Goal: Task Accomplishment & Management: Use online tool/utility

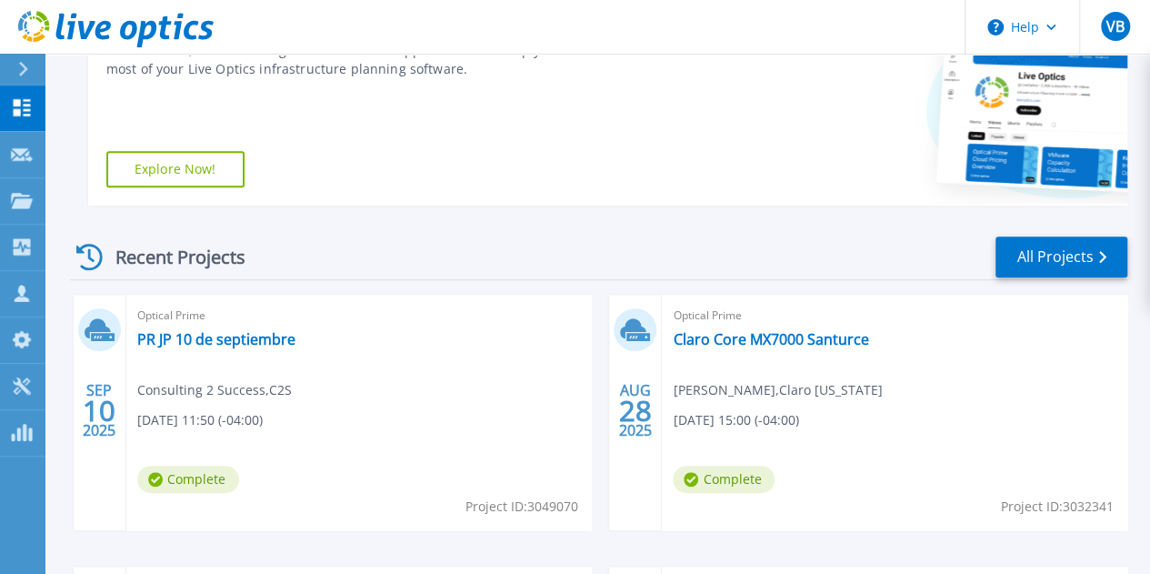
scroll to position [404, 0]
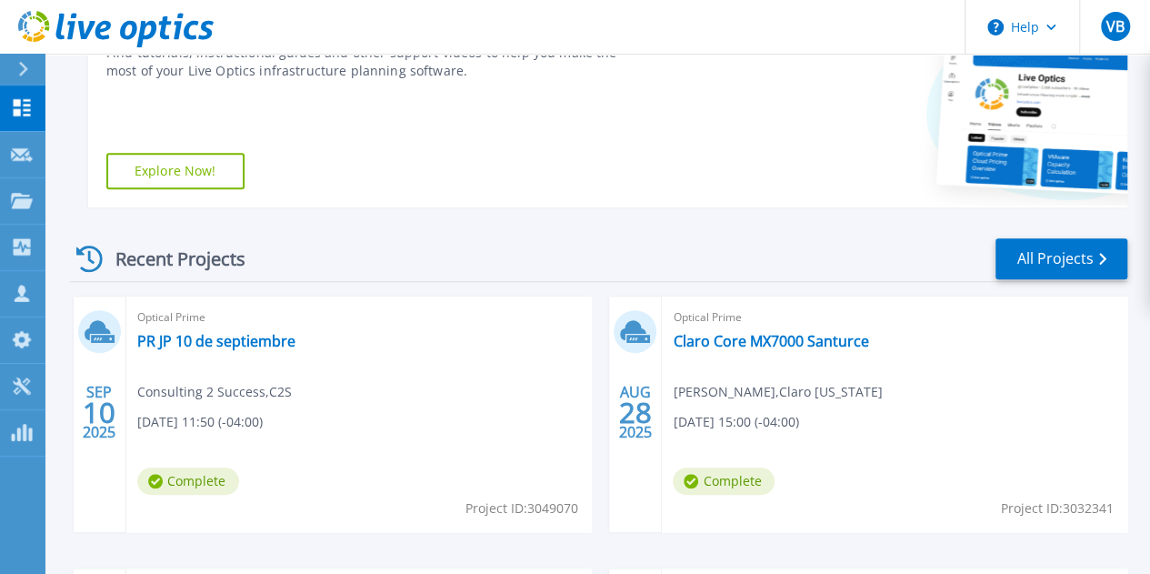
click at [457, 242] on div "Recent Projects All Projects" at bounding box center [598, 258] width 1057 height 45
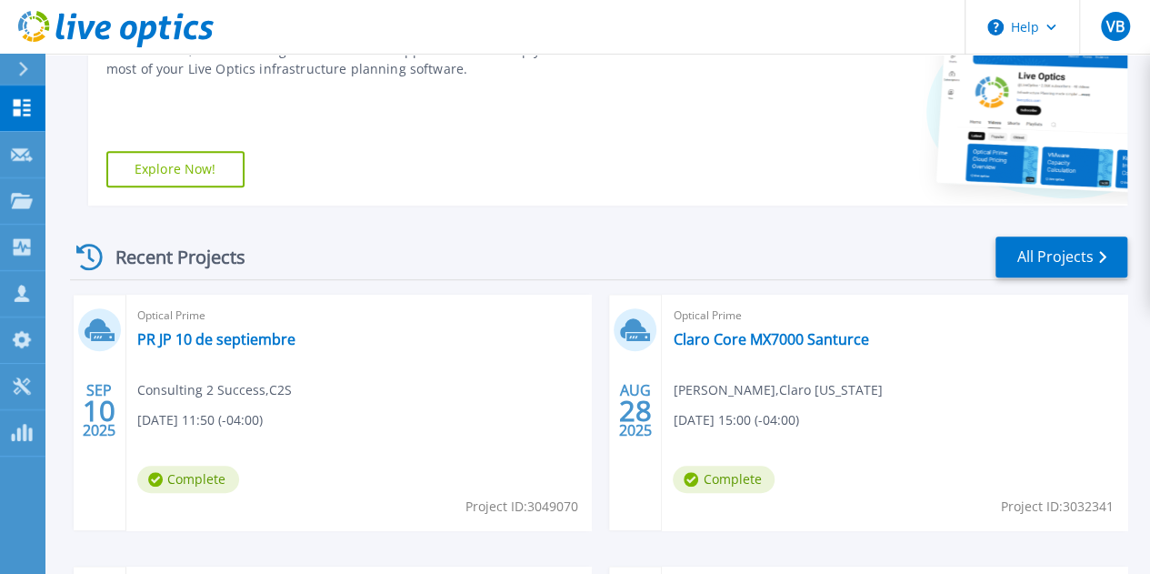
scroll to position [533, 0]
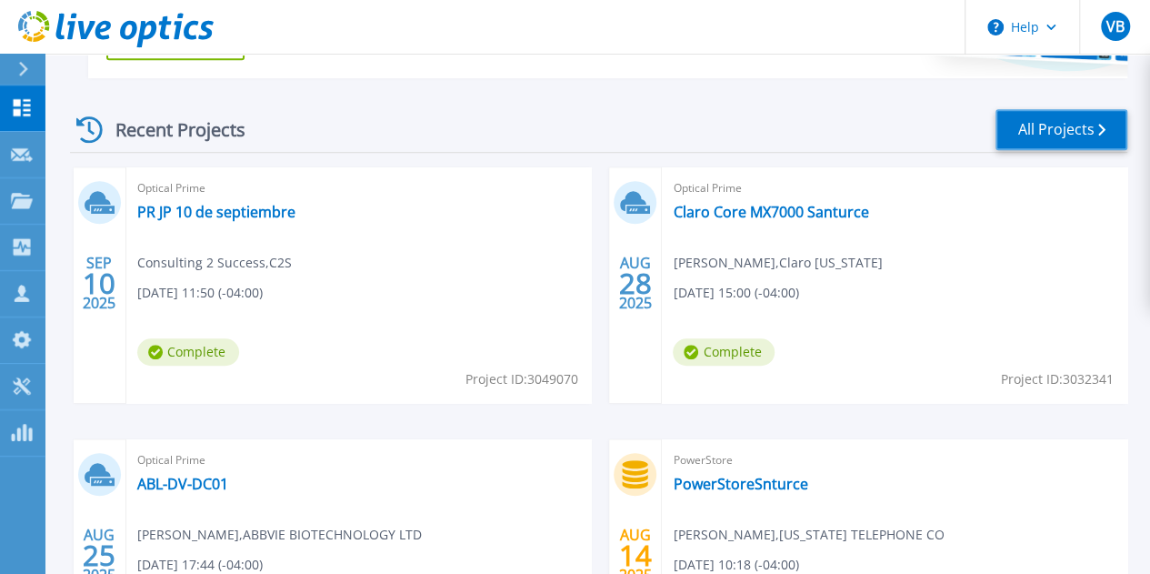
click at [1066, 134] on link "All Projects" at bounding box center [1062, 129] width 132 height 41
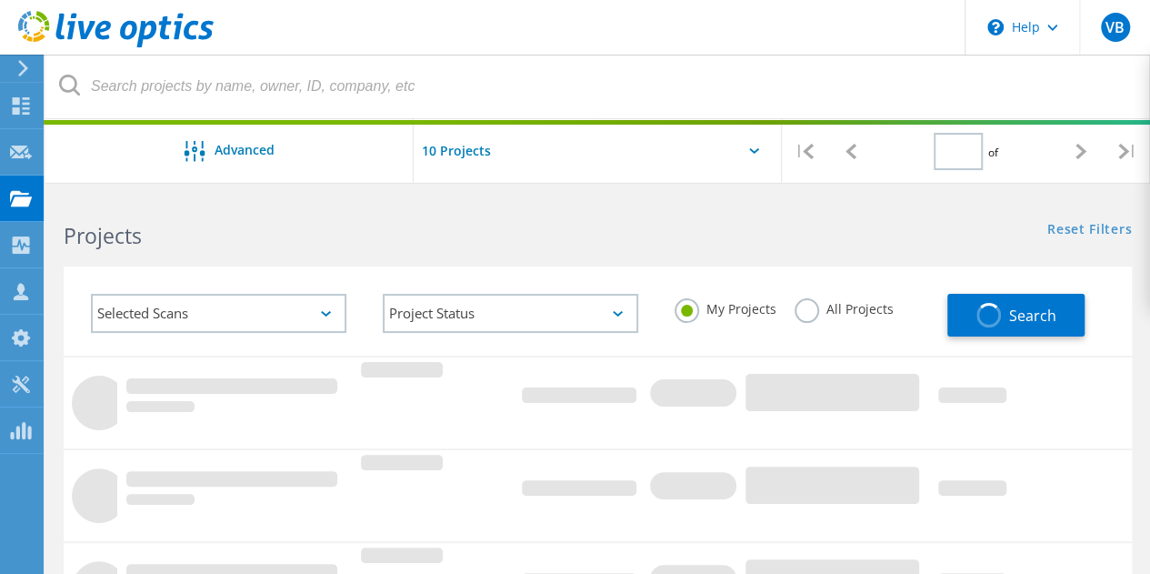
type input "1"
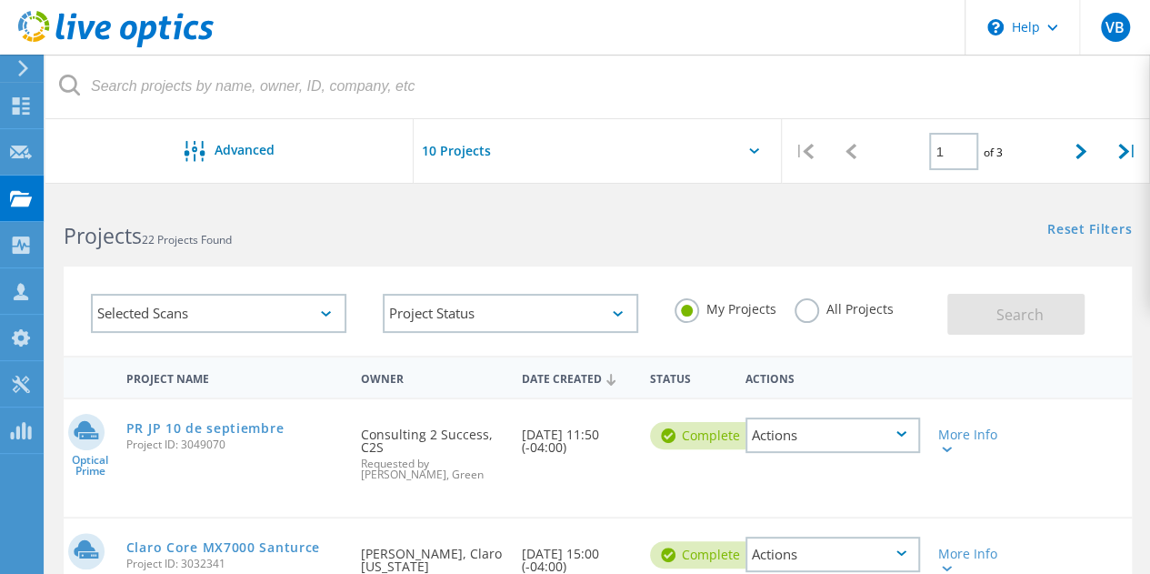
click at [817, 250] on div "Selected Scans Project Status In Progress Complete Published Anonymous Archived…" at bounding box center [597, 300] width 1105 height 112
click at [1053, 388] on div "Project Name Owner Date Created Status Actions" at bounding box center [598, 377] width 1068 height 42
click at [17, 65] on icon at bounding box center [23, 68] width 14 height 16
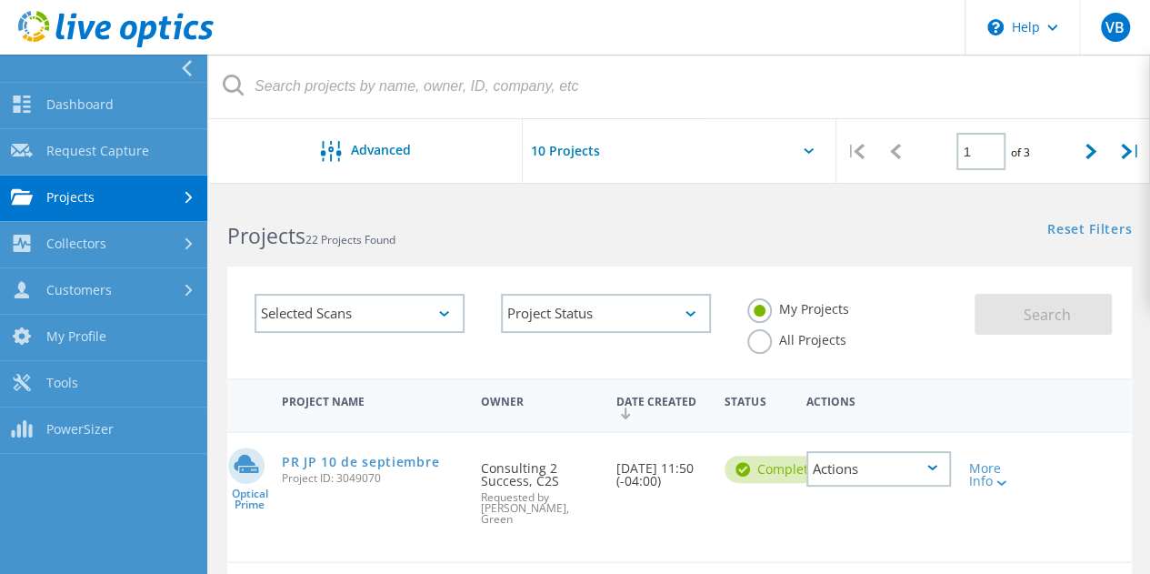
click at [184, 197] on div at bounding box center [191, 198] width 20 height 12
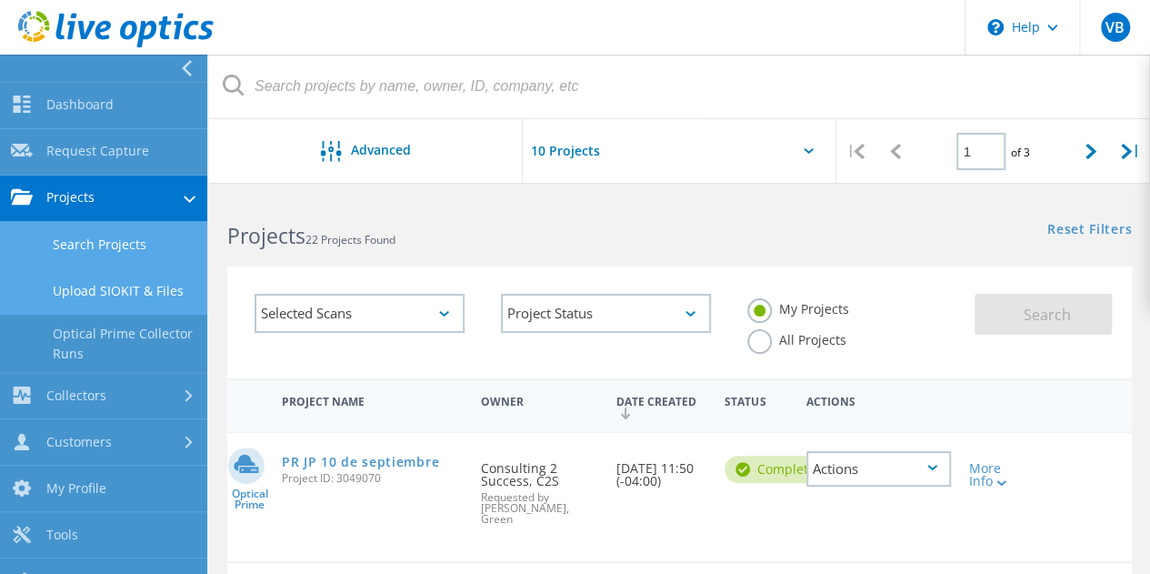
click at [125, 287] on link "Upload SIOKIT & Files" at bounding box center [103, 291] width 207 height 46
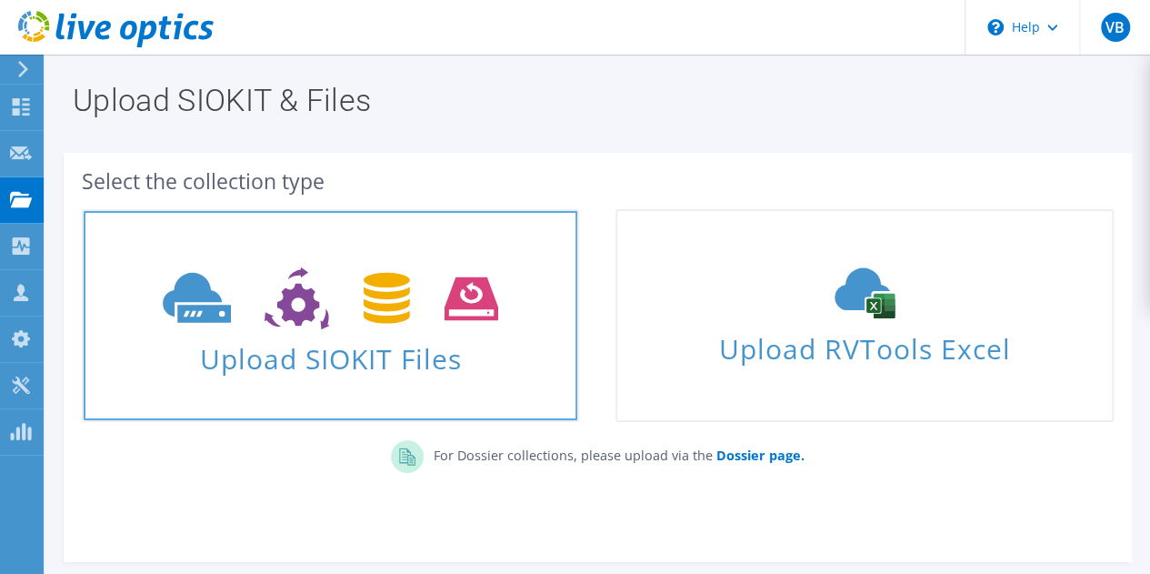
click at [356, 349] on span "Upload SIOKIT Files" at bounding box center [331, 353] width 494 height 39
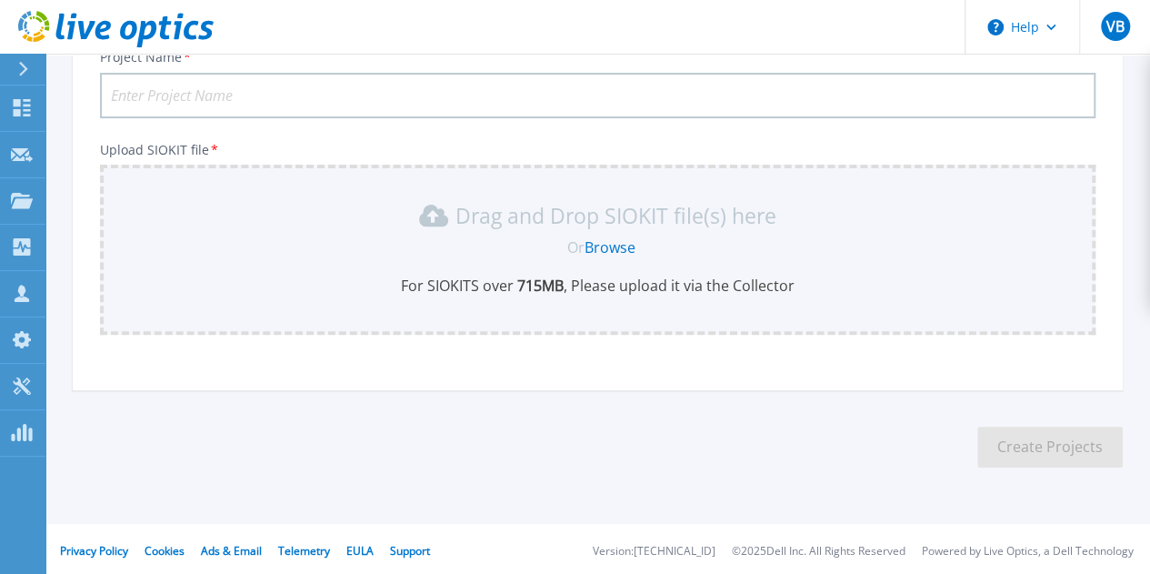
scroll to position [150, 0]
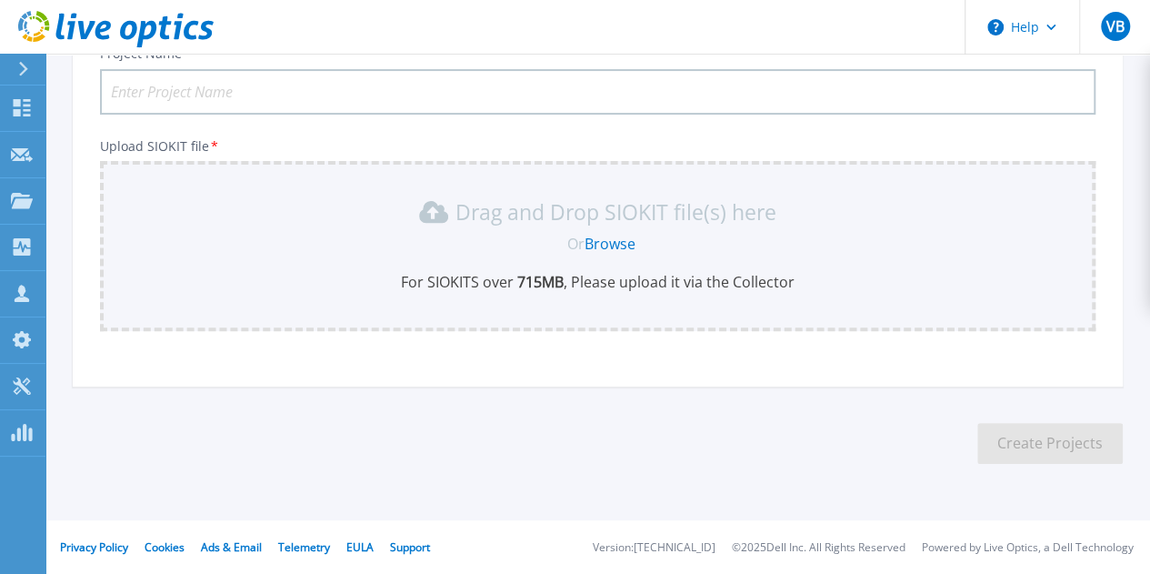
click at [526, 89] on input "Project Name *" at bounding box center [598, 91] width 996 height 45
type input "[PERSON_NAME]"
click at [622, 240] on link "Browse" at bounding box center [610, 244] width 51 height 20
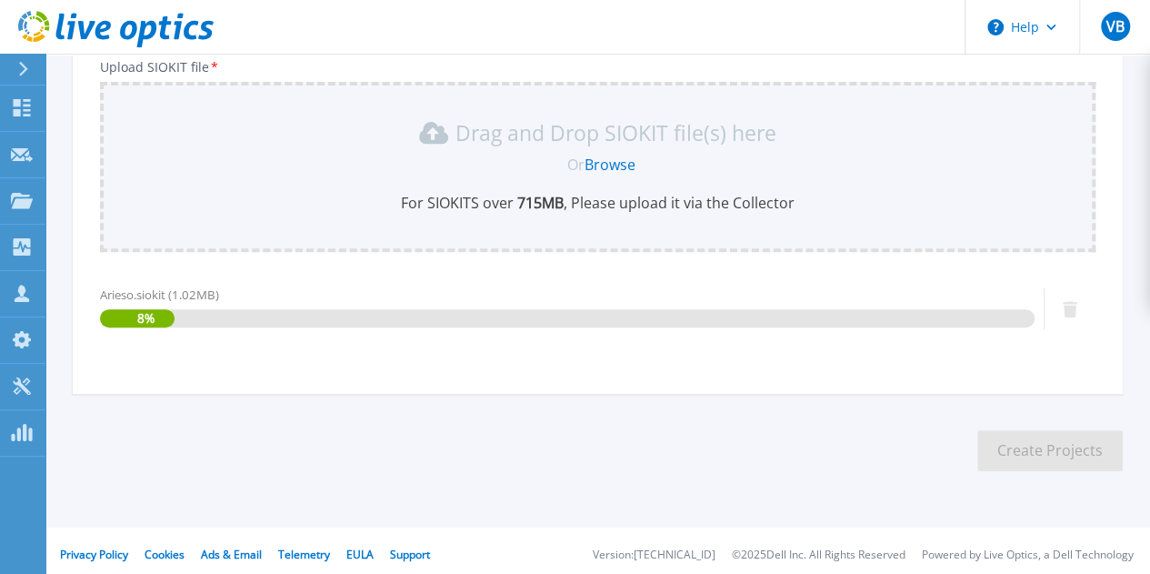
scroll to position [236, 0]
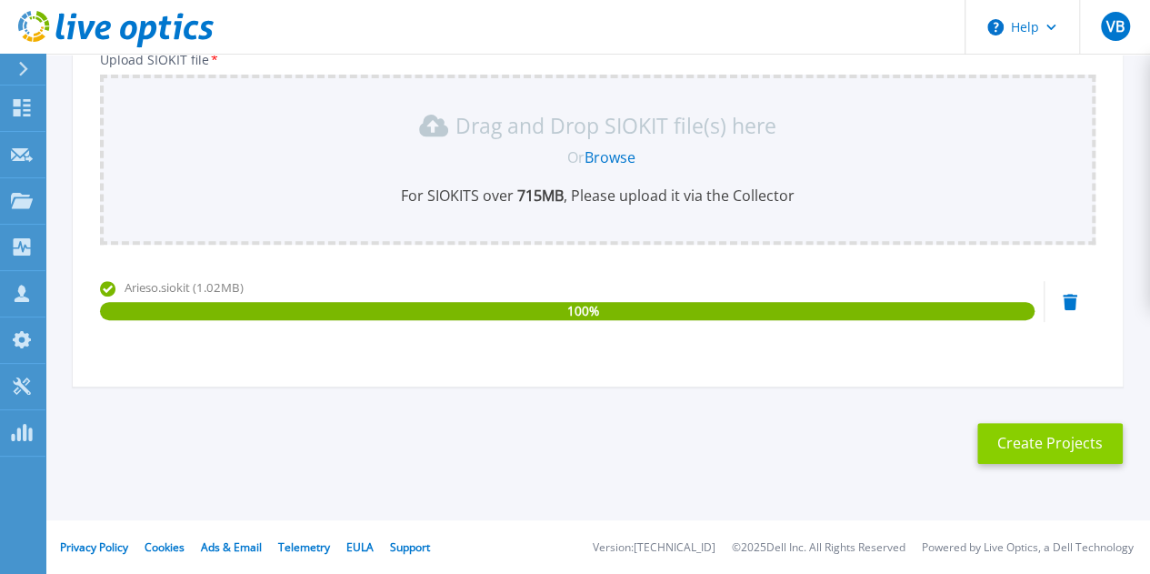
click at [1055, 439] on button "Create Projects" at bounding box center [1049, 443] width 145 height 41
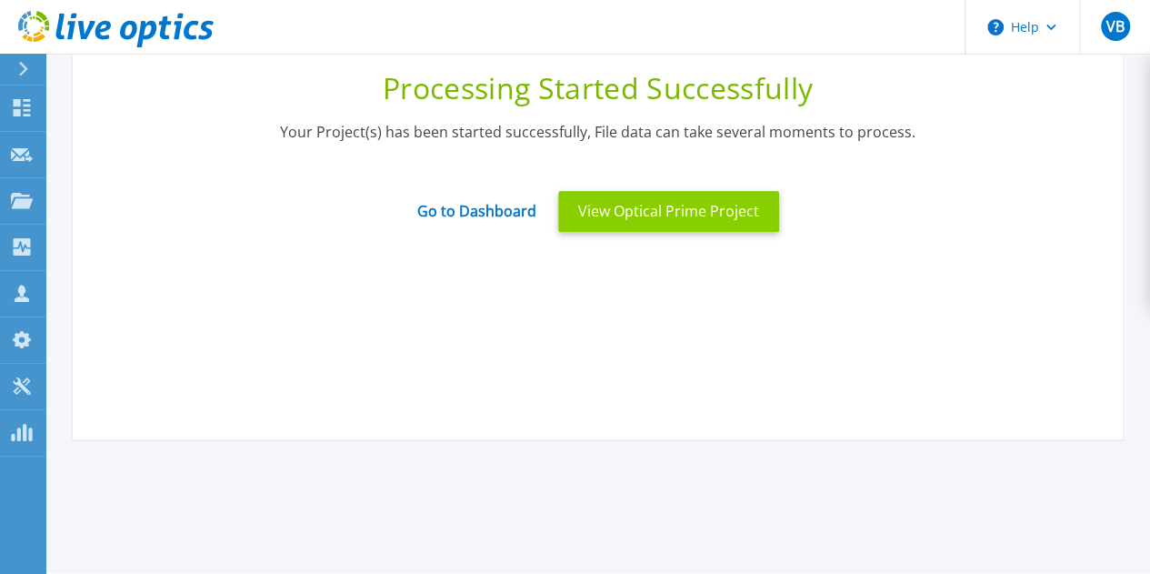
click at [713, 219] on button "View Optical Prime Project" at bounding box center [668, 211] width 221 height 41
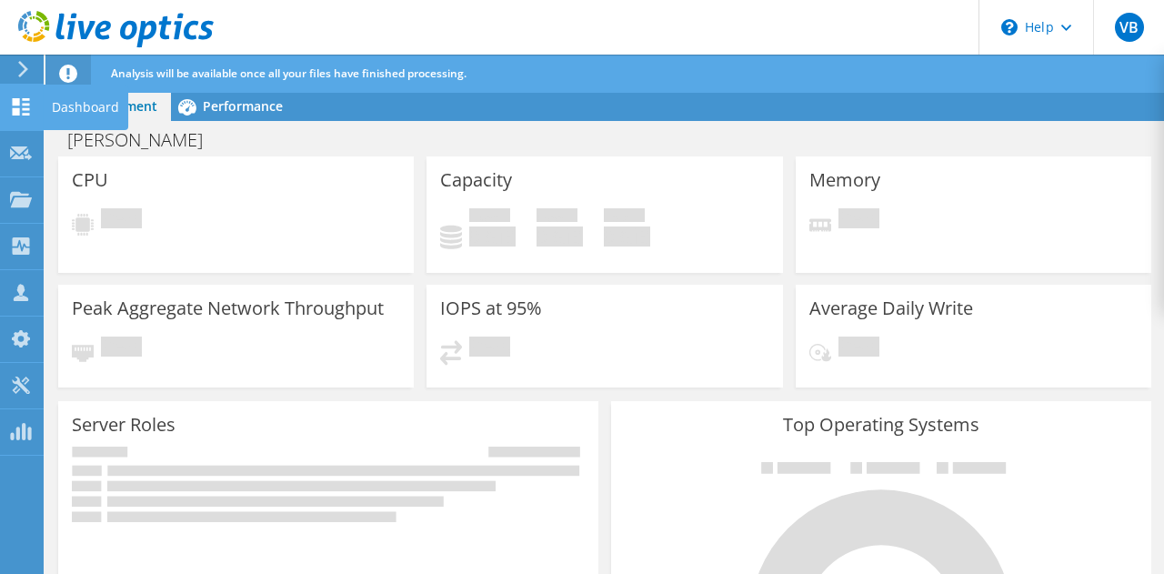
click at [13, 111] on use at bounding box center [21, 106] width 17 height 17
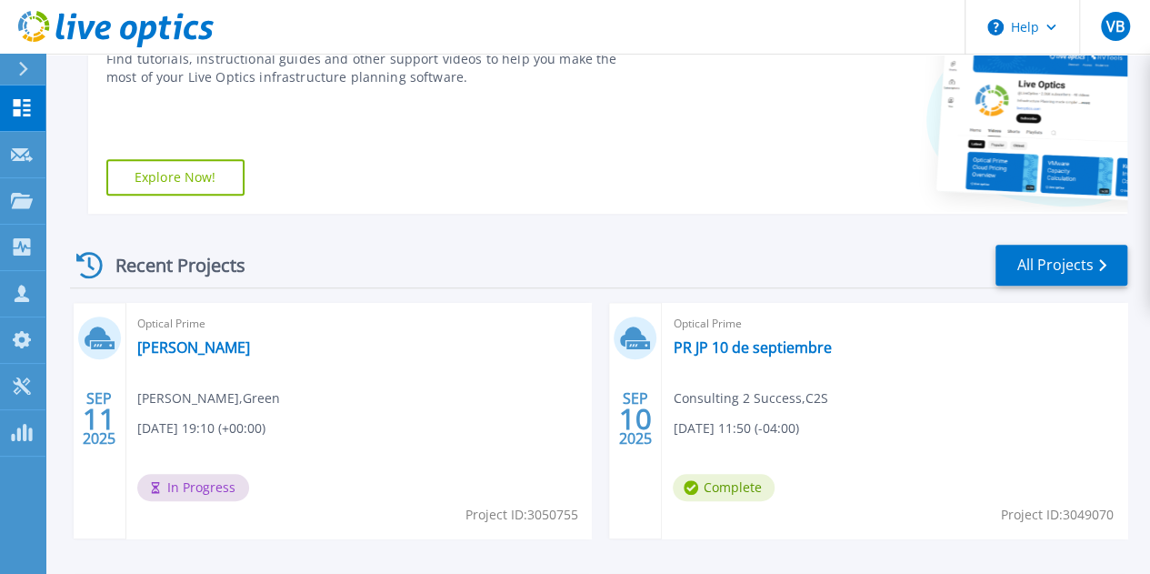
scroll to position [424, 0]
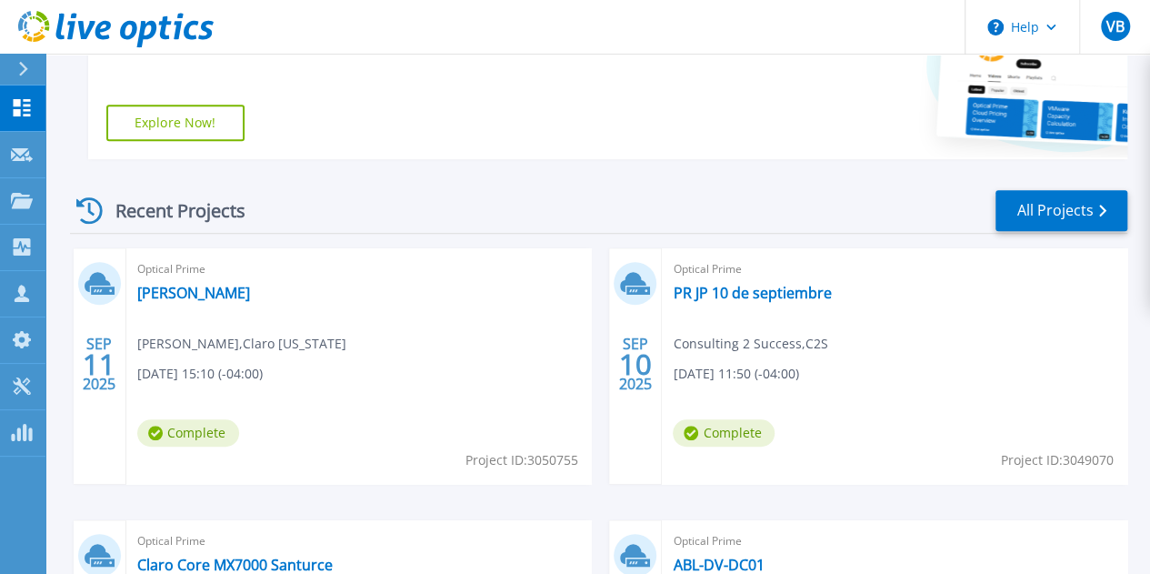
scroll to position [450, 0]
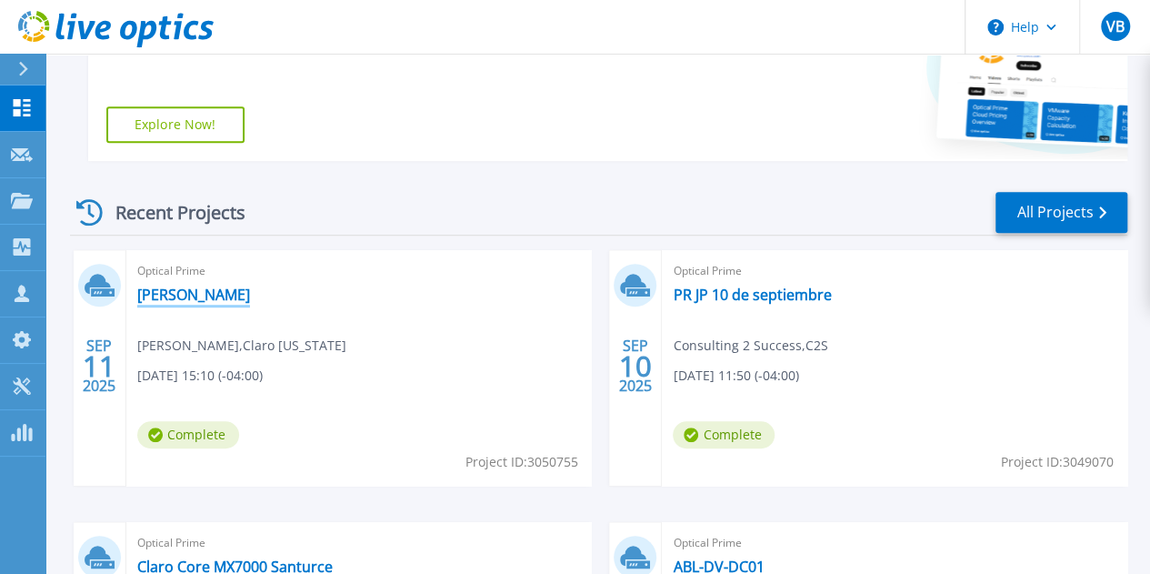
click at [230, 297] on link "[PERSON_NAME]" at bounding box center [193, 295] width 113 height 18
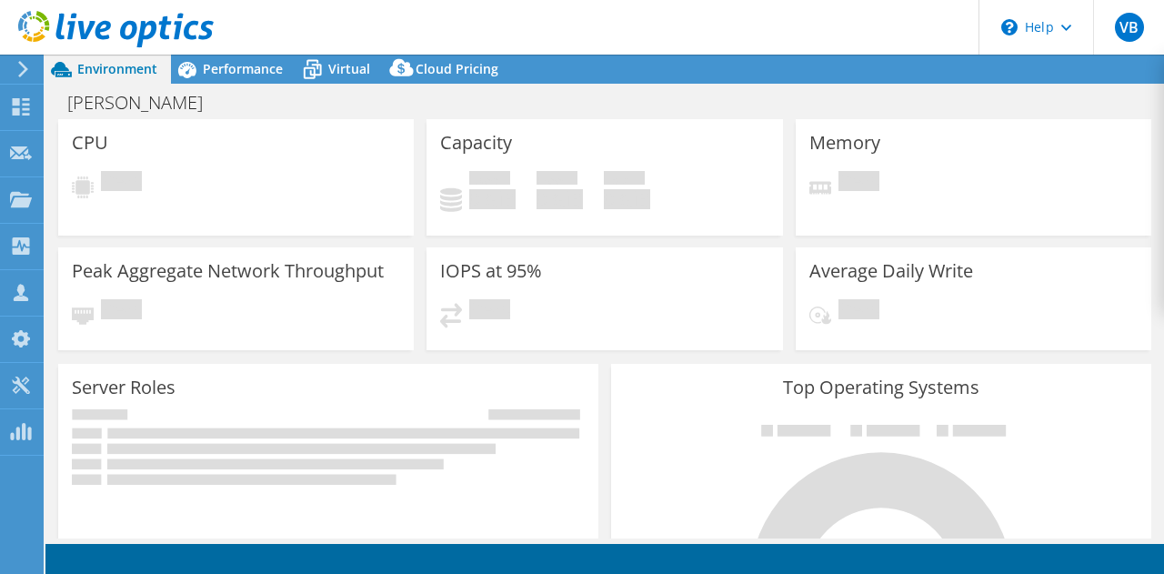
select select "USD"
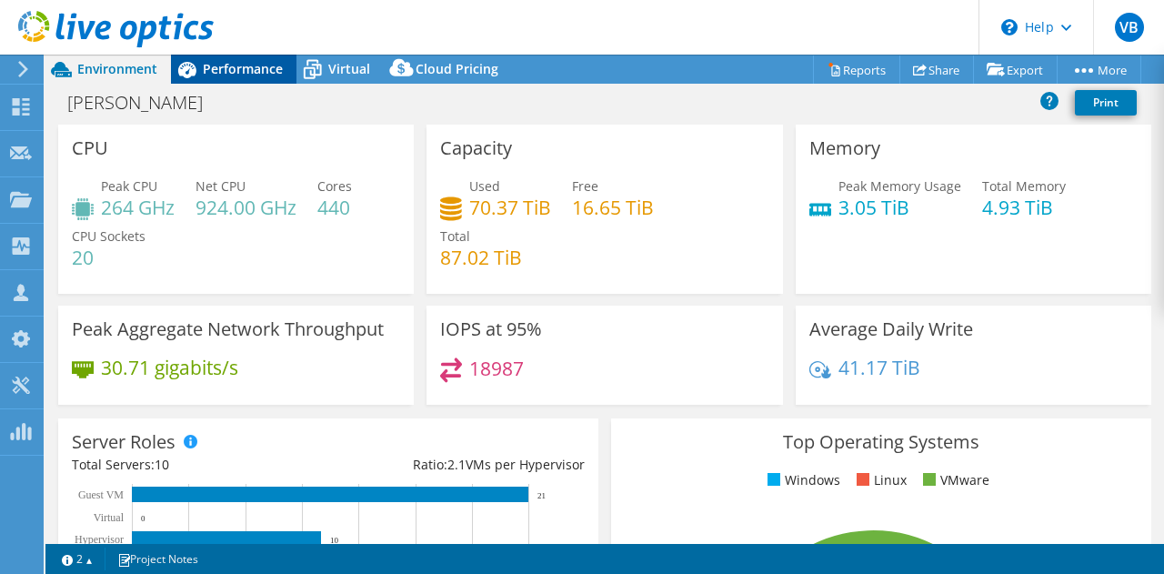
click at [275, 68] on span "Performance" at bounding box center [243, 68] width 80 height 17
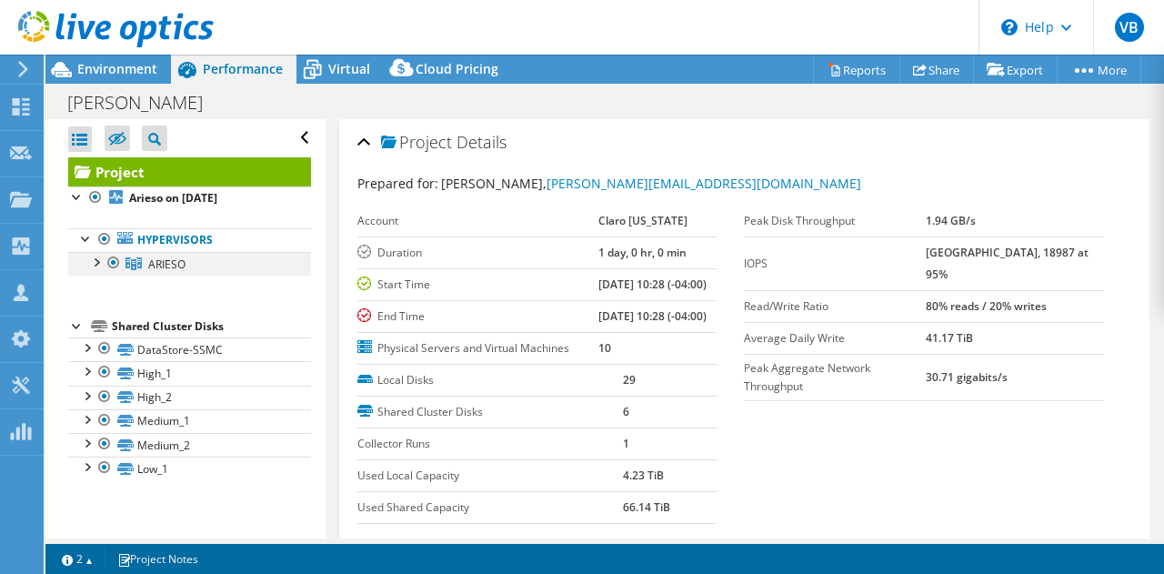
click at [100, 261] on div at bounding box center [95, 261] width 18 height 18
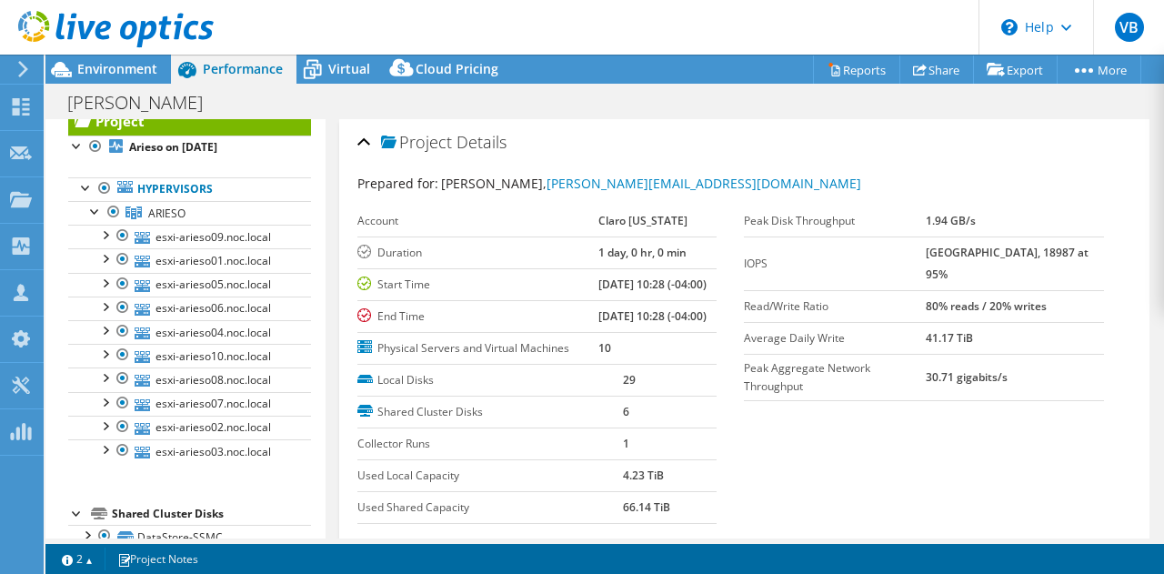
scroll to position [50, 0]
click at [99, 210] on div at bounding box center [95, 211] width 18 height 18
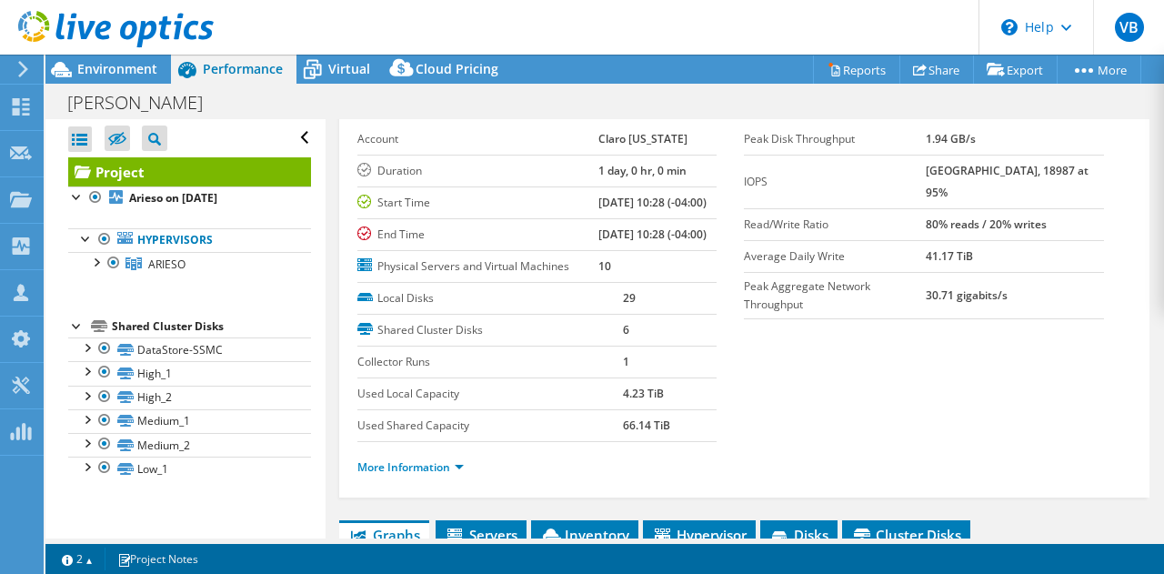
scroll to position [87, 0]
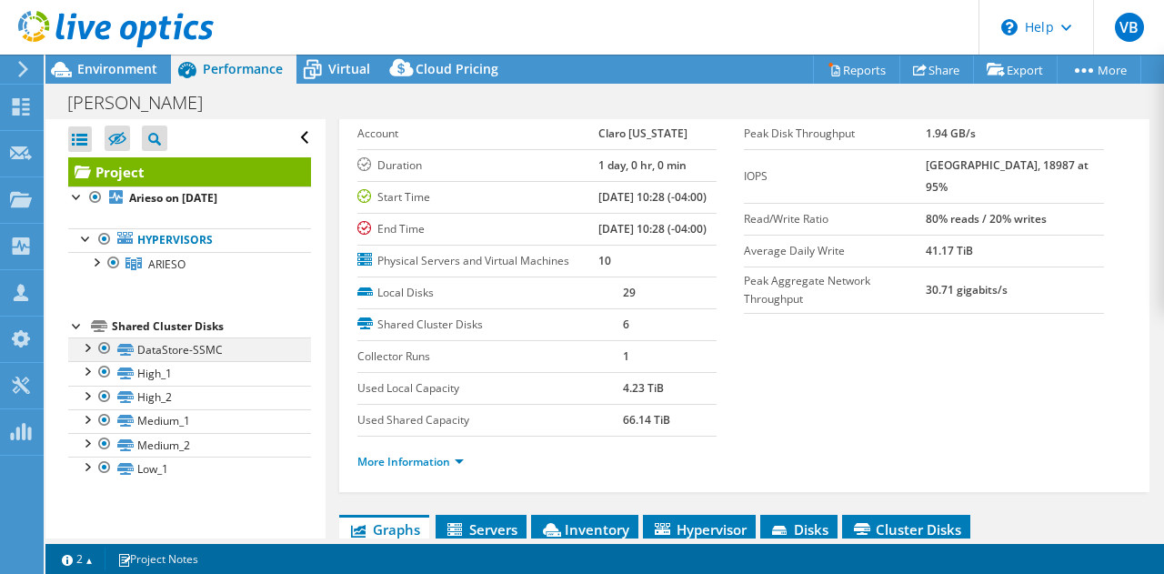
click at [82, 344] on div at bounding box center [86, 346] width 18 height 18
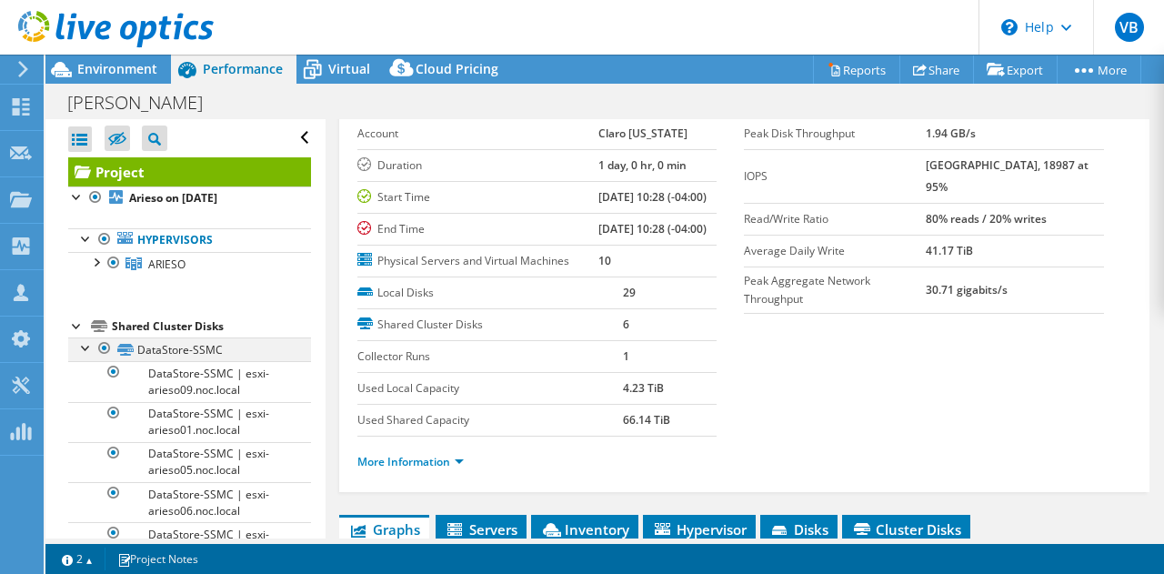
click at [82, 344] on div at bounding box center [86, 346] width 18 height 18
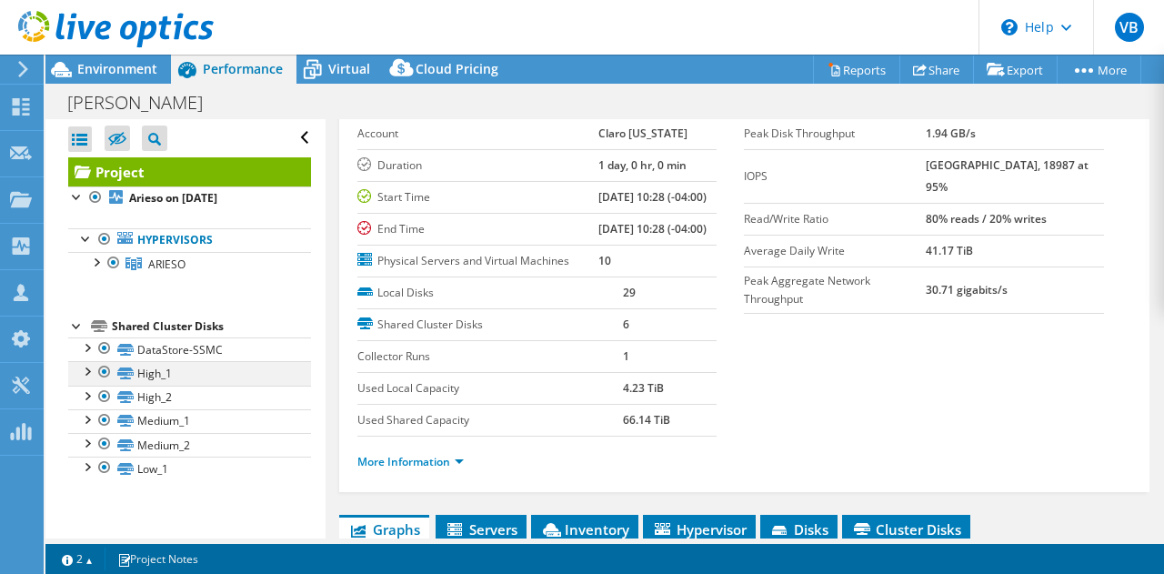
click at [85, 368] on div at bounding box center [86, 370] width 18 height 18
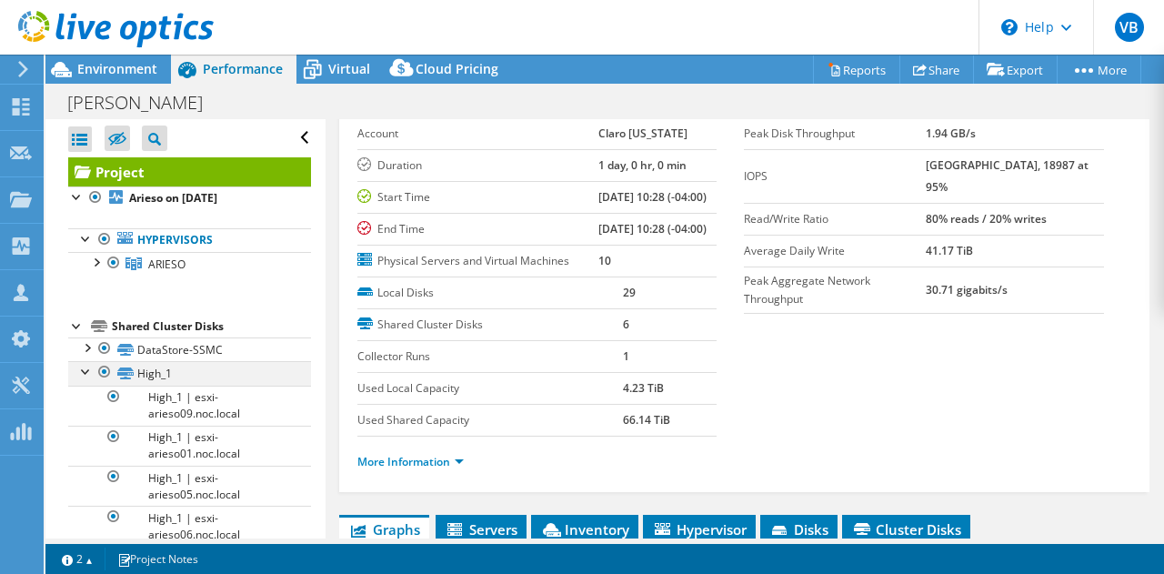
click at [85, 368] on div at bounding box center [86, 370] width 18 height 18
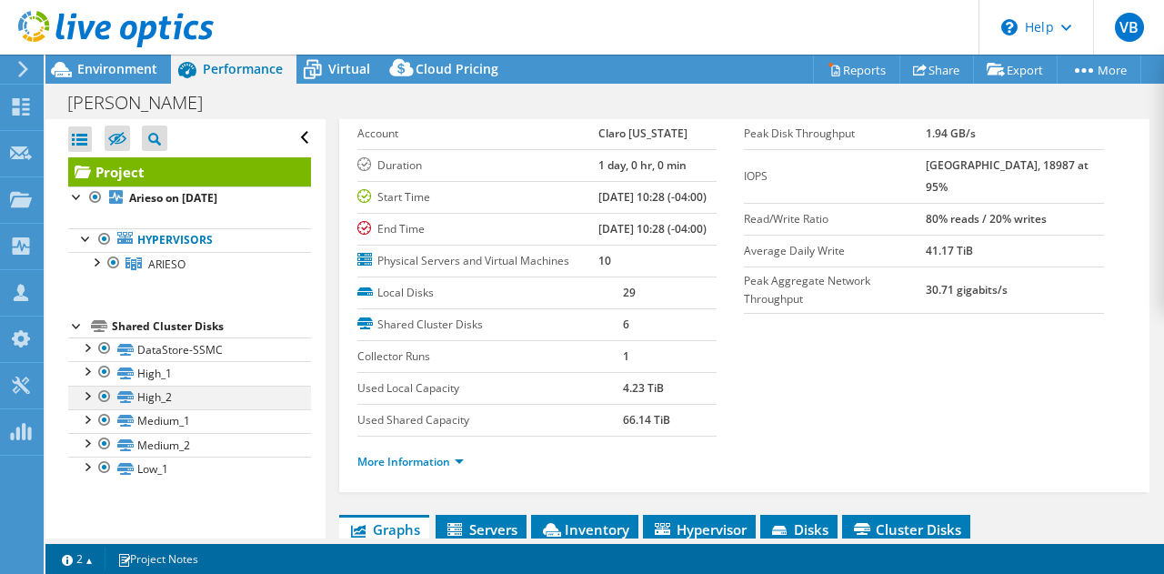
click at [91, 390] on div at bounding box center [86, 395] width 18 height 18
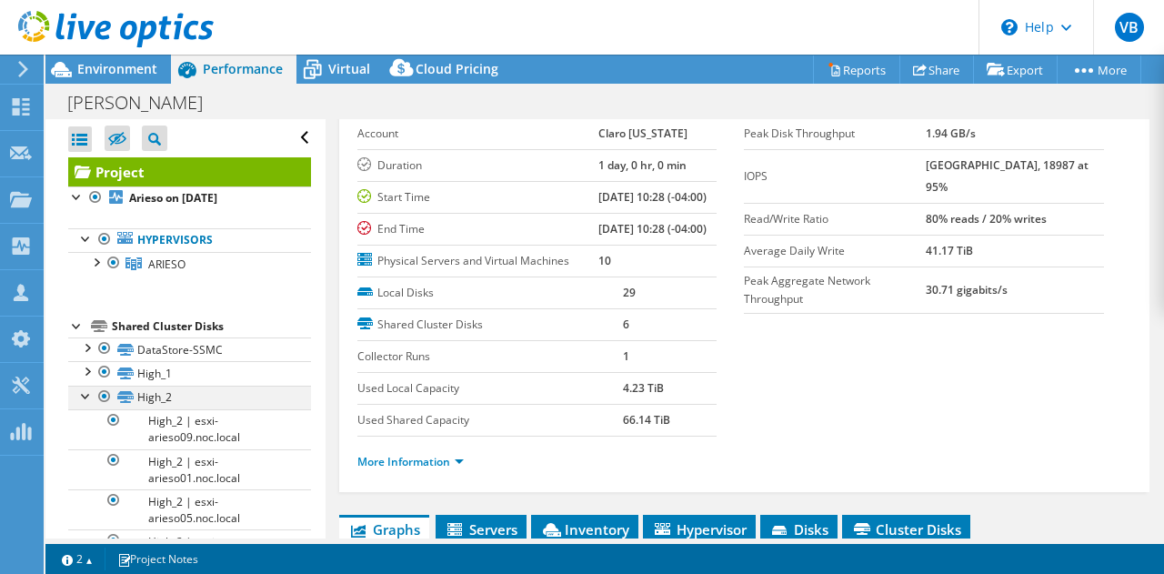
click at [91, 390] on div at bounding box center [86, 395] width 18 height 18
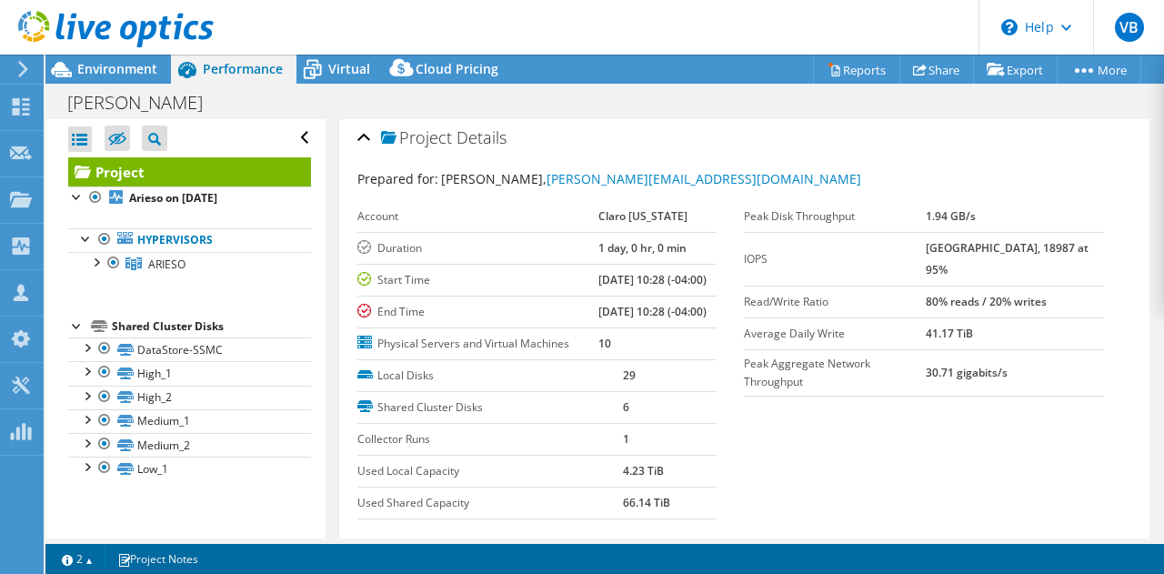
scroll to position [5, 0]
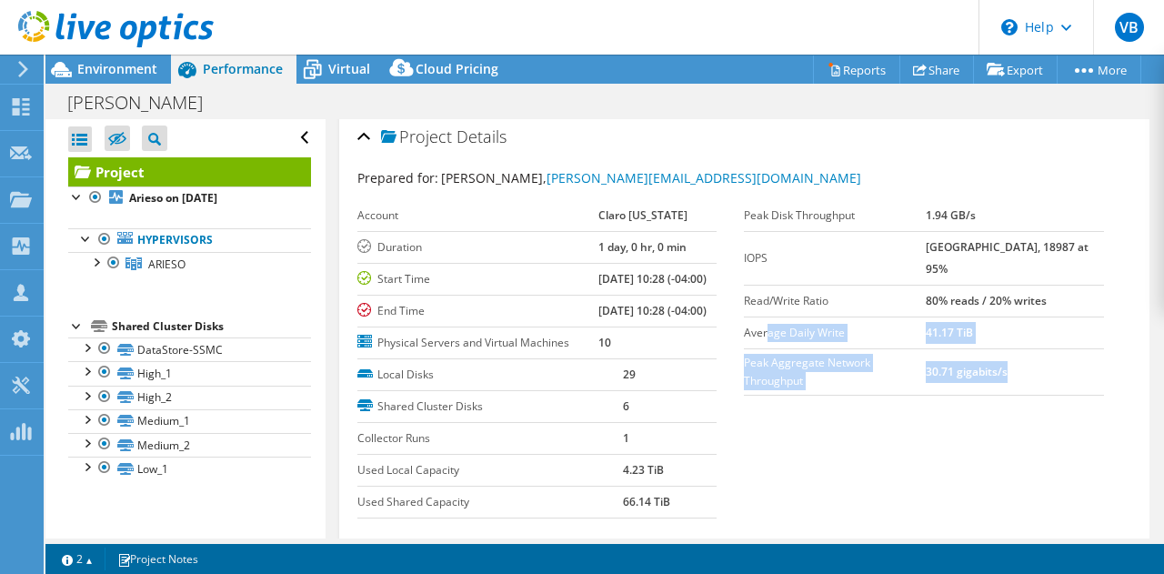
drag, startPoint x: 1036, startPoint y: 337, endPoint x: 762, endPoint y: 306, distance: 275.5
click at [762, 306] on tbody "Peak Disk Throughput 1.94 GB/s IOPS 24949 at [GEOGRAPHIC_DATA], 18987 at 95% Re…" at bounding box center [924, 297] width 360 height 195
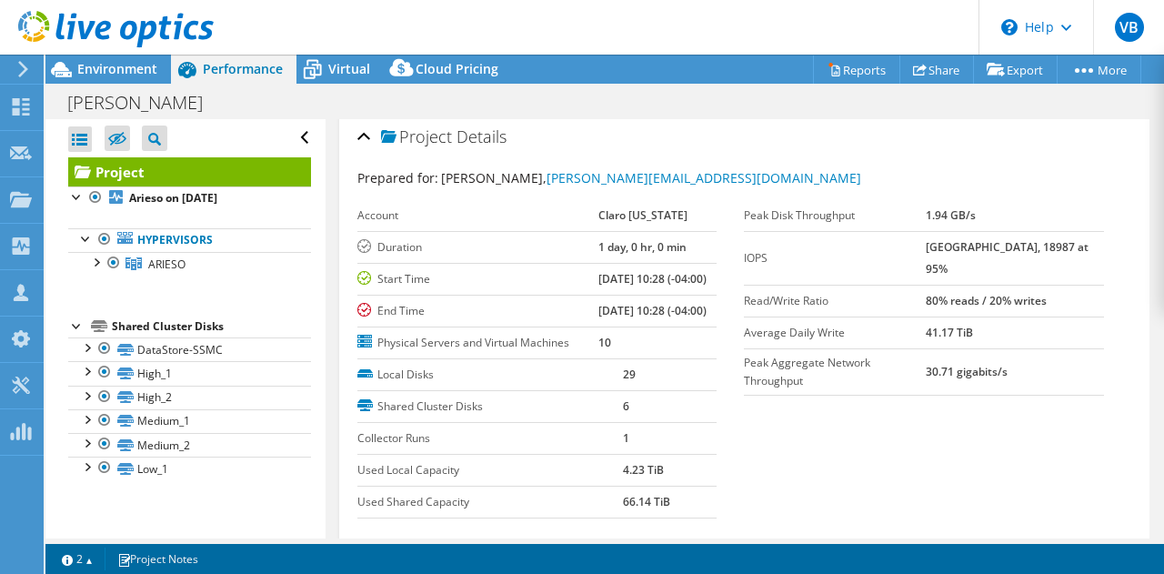
click at [887, 430] on section "Prepared for: [PERSON_NAME], [PERSON_NAME][EMAIL_ADDRESS][DOMAIN_NAME] Account …" at bounding box center [744, 368] width 775 height 401
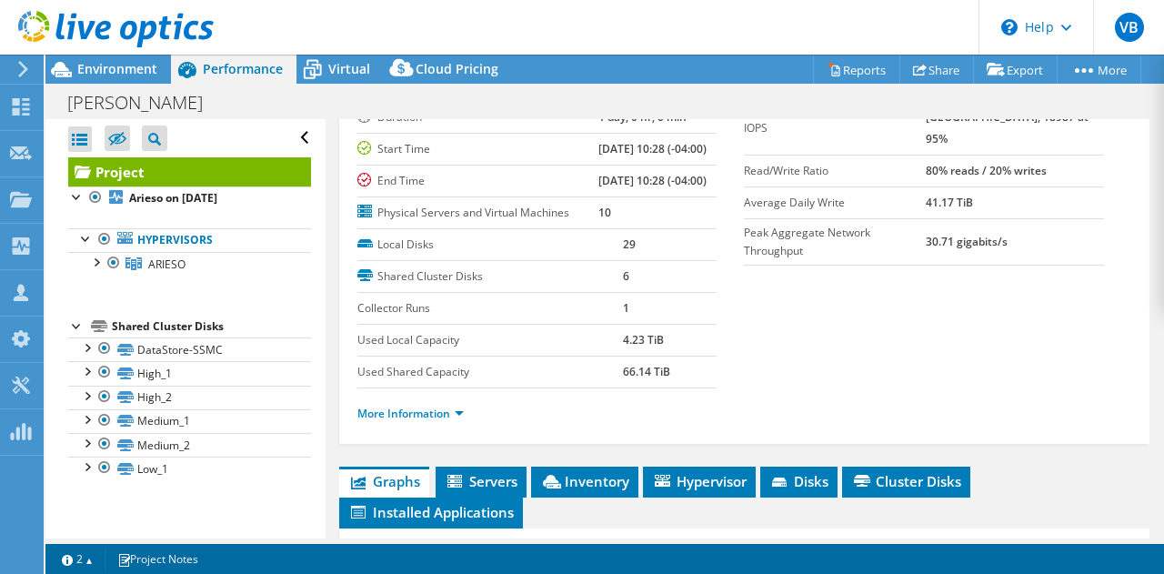
scroll to position [135, 0]
click at [406, 422] on link "More Information" at bounding box center [410, 413] width 106 height 15
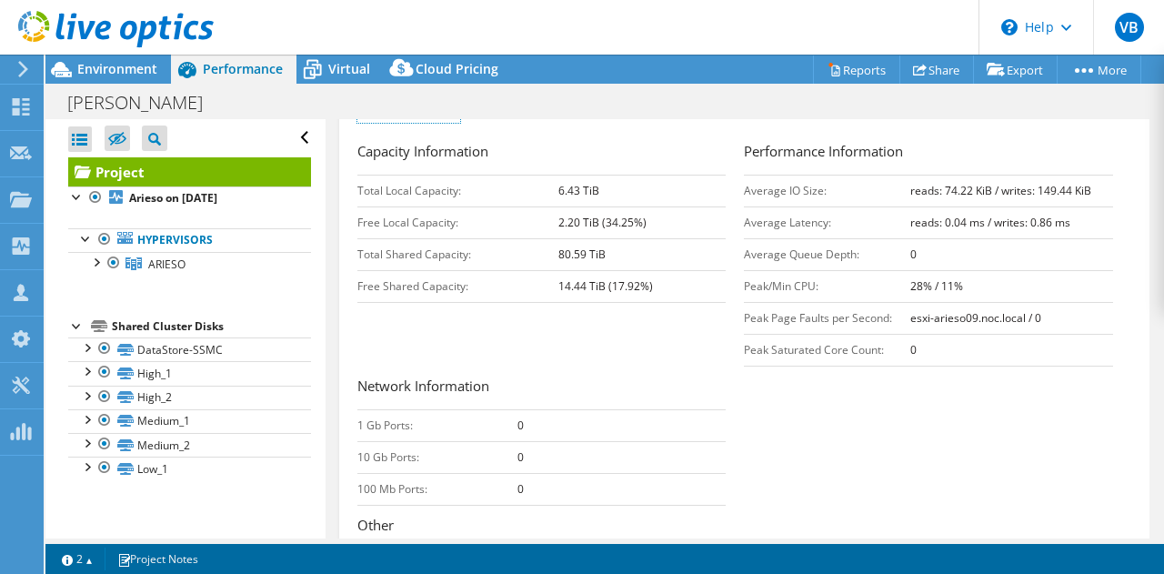
scroll to position [435, 0]
click at [817, 301] on td "Peak/Min CPU:" at bounding box center [827, 285] width 166 height 32
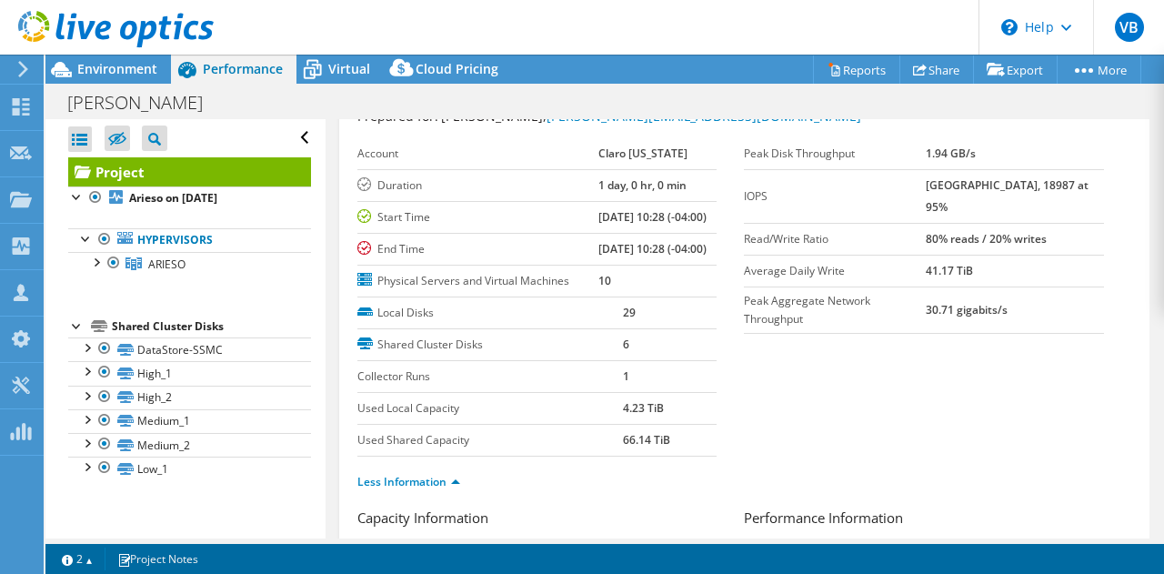
scroll to position [0, 0]
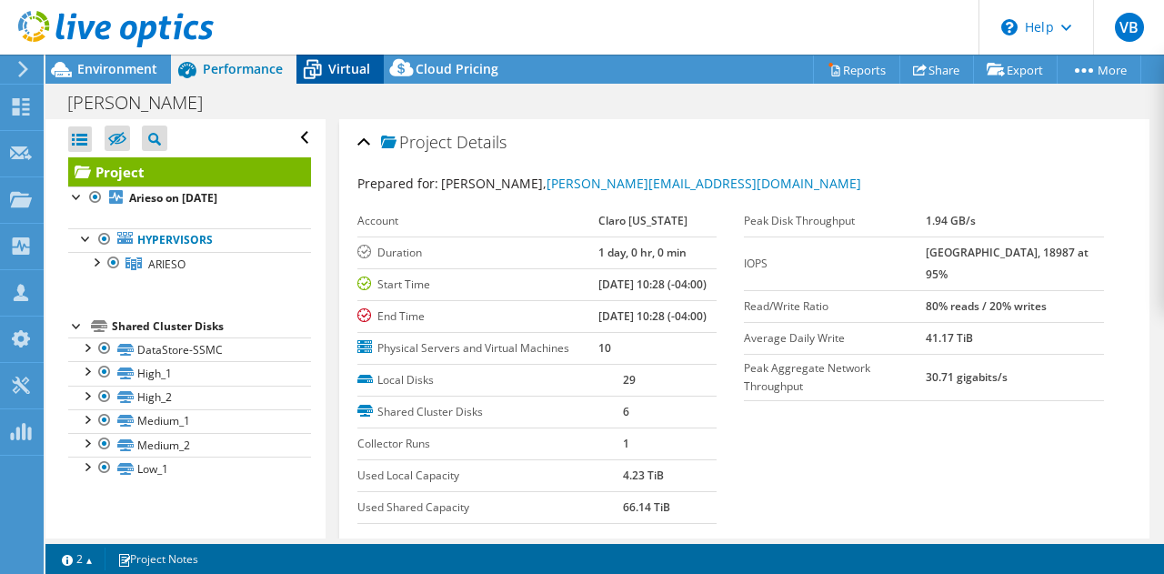
click at [342, 66] on span "Virtual" at bounding box center [349, 68] width 42 height 17
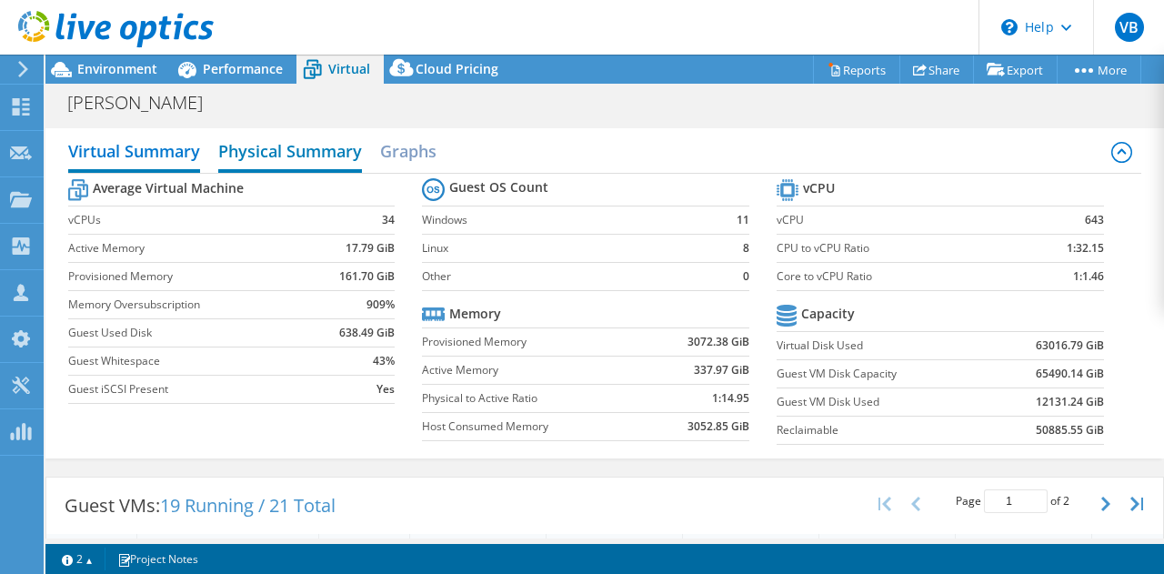
click at [303, 155] on h2 "Physical Summary" at bounding box center [290, 153] width 144 height 40
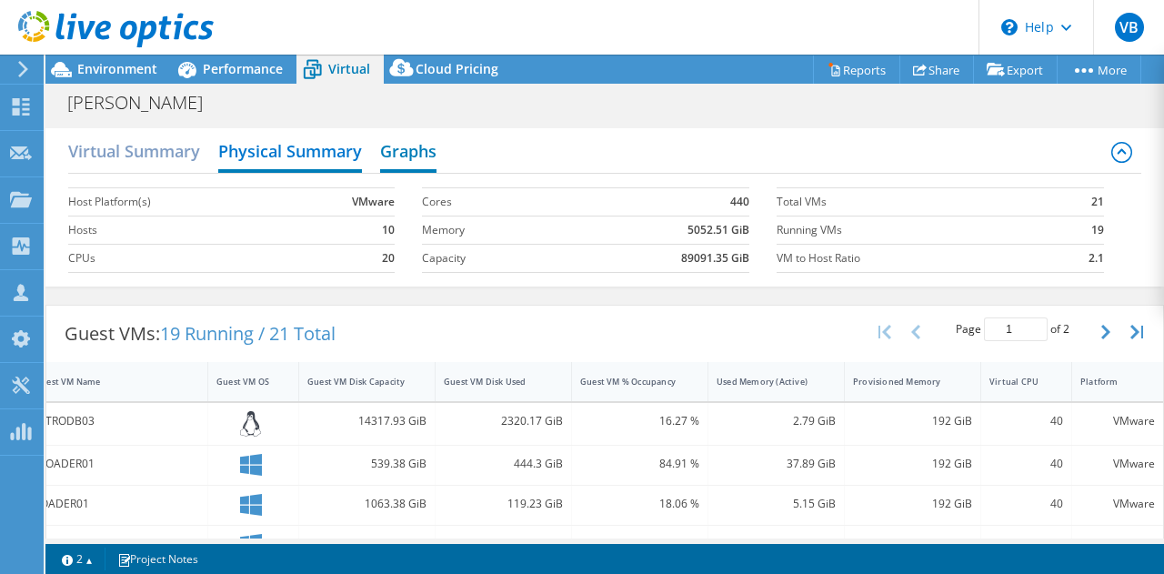
click at [418, 150] on h2 "Graphs" at bounding box center [408, 153] width 56 height 40
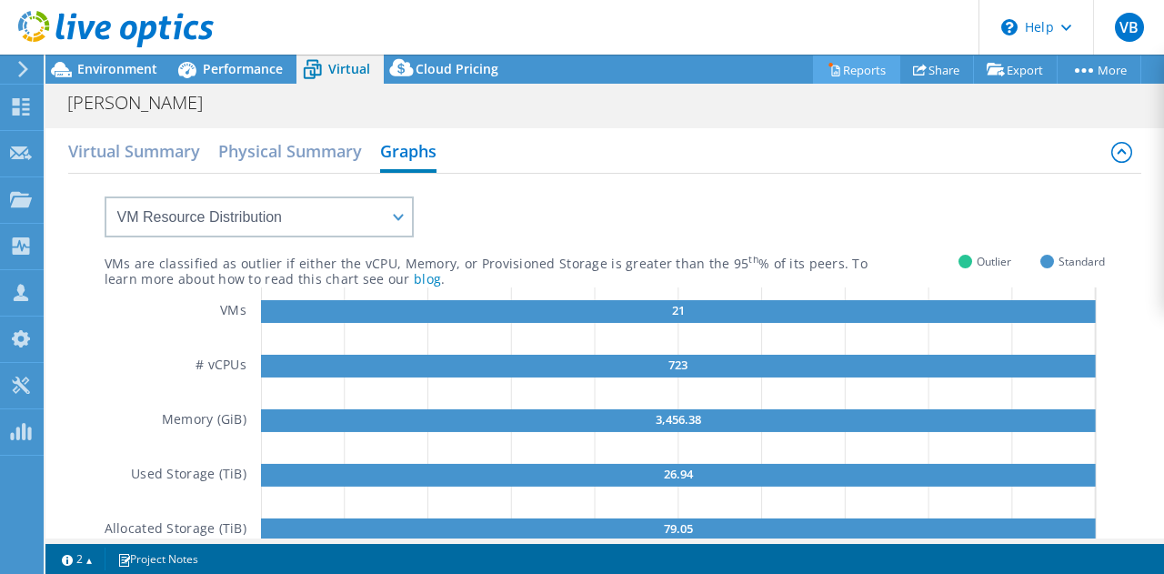
click at [877, 71] on link "Reports" at bounding box center [856, 69] width 87 height 28
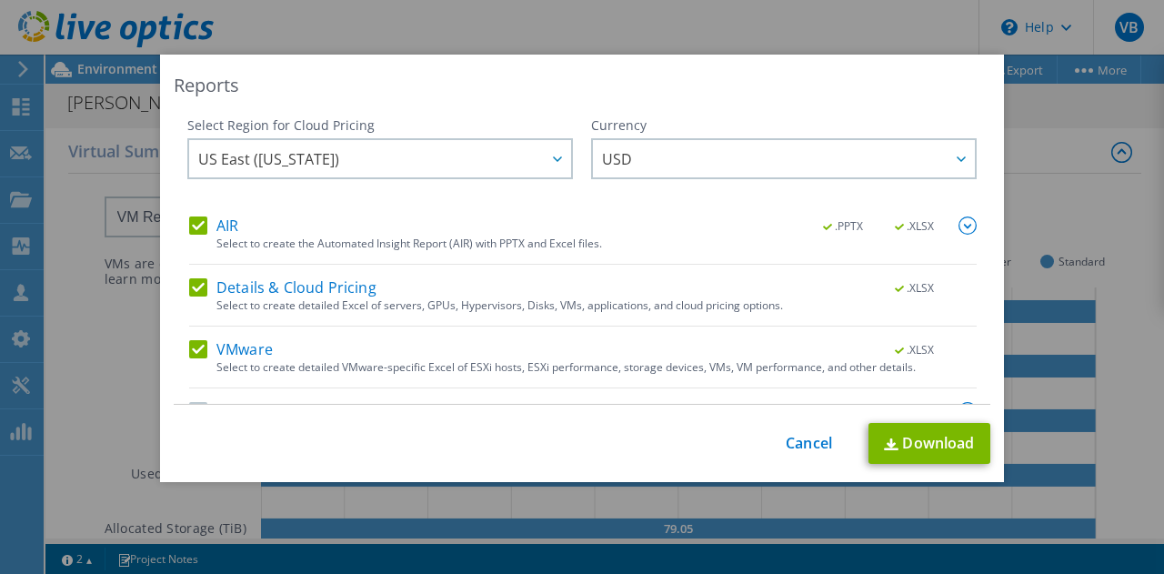
click at [189, 276] on div "AIR .PPTX .XLSX Select to create the Automated Insight Report (AIR) with PPTX a…" at bounding box center [582, 332] width 787 height 233
click at [191, 281] on label "Details & Cloud Pricing" at bounding box center [282, 287] width 187 height 18
click at [0, 0] on input "Details & Cloud Pricing" at bounding box center [0, 0] width 0 height 0
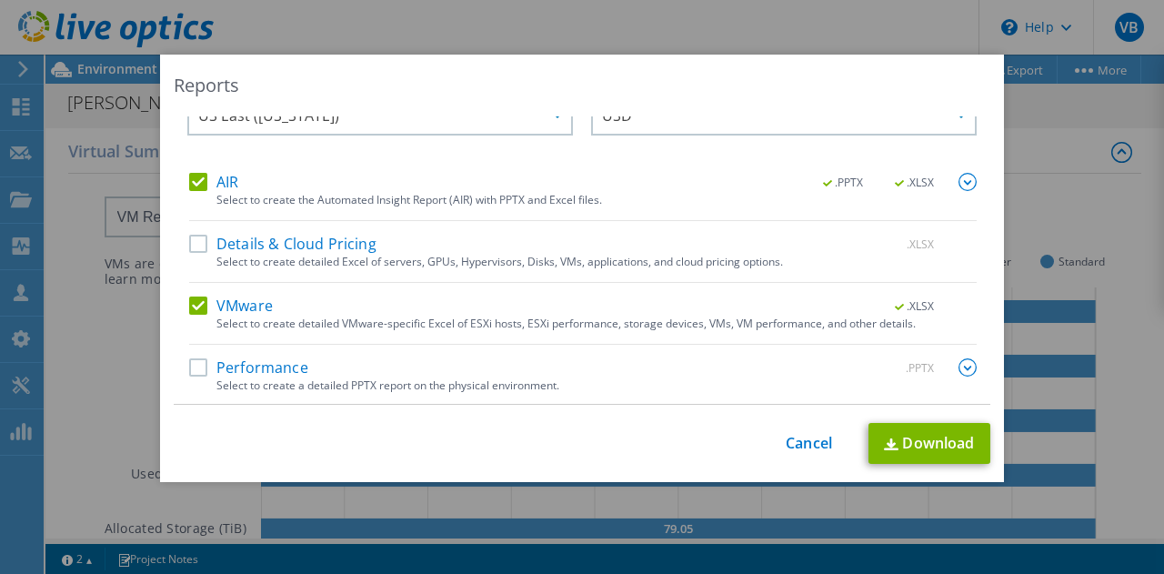
scroll to position [44, 0]
click at [190, 370] on label "Performance" at bounding box center [248, 367] width 119 height 18
click at [0, 0] on input "Performance" at bounding box center [0, 0] width 0 height 0
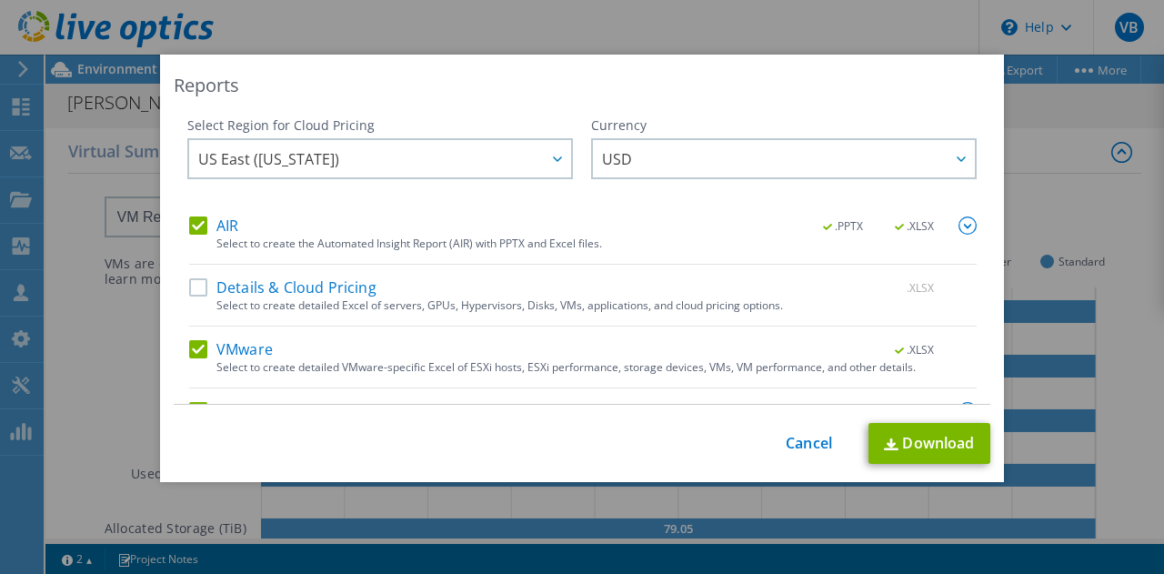
scroll to position [1, 0]
click at [924, 441] on link "Download" at bounding box center [929, 443] width 122 height 41
click at [805, 448] on link "Cancel" at bounding box center [809, 443] width 46 height 17
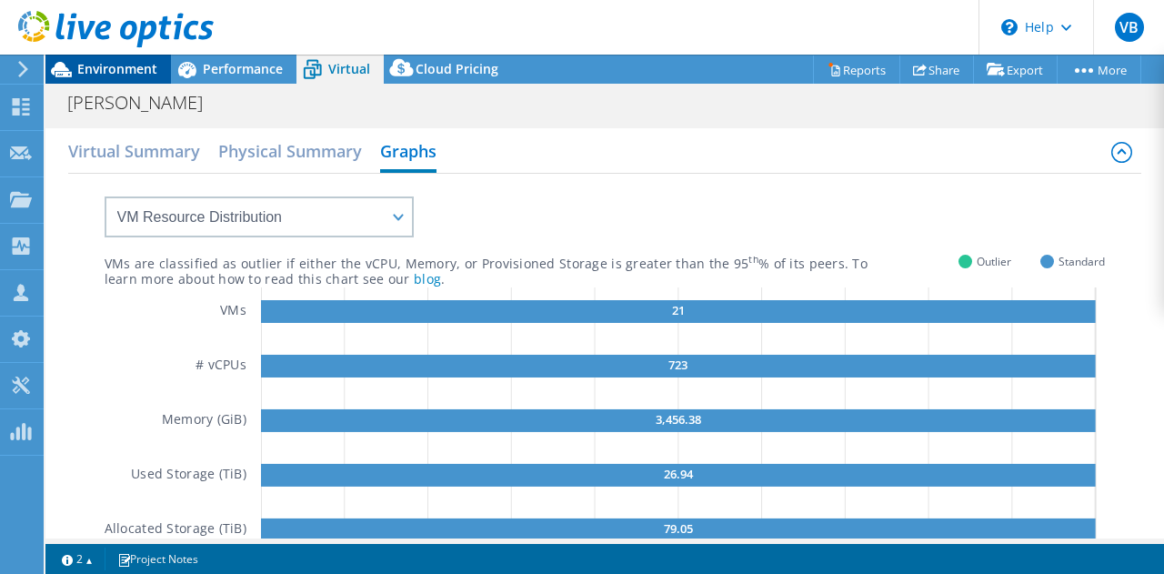
click at [117, 74] on span "Environment" at bounding box center [117, 68] width 80 height 17
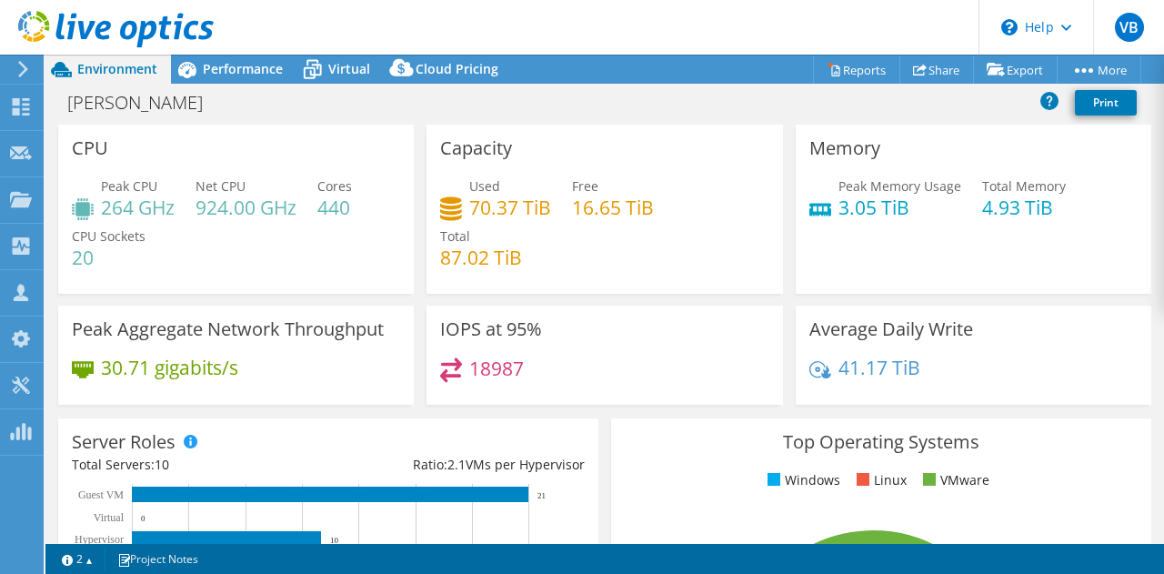
click at [27, 74] on icon at bounding box center [23, 69] width 14 height 16
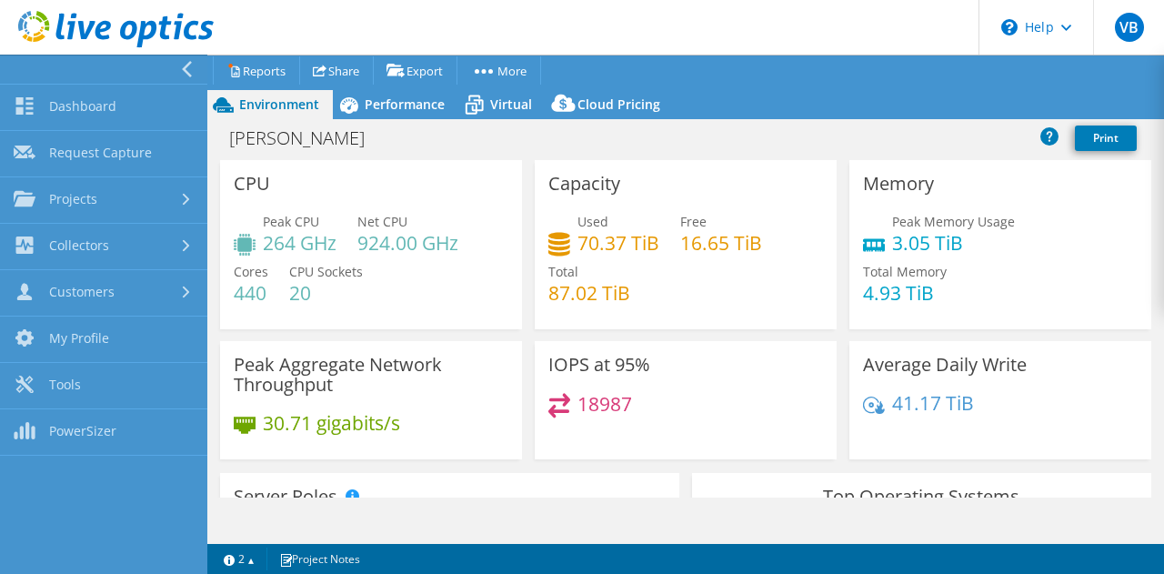
click at [467, 243] on div "Peak CPU 264 GHz Net CPU 924.00 GHz Cores 440 CPU Sockets 20" at bounding box center [371, 266] width 275 height 109
